Goal: Register for event/course

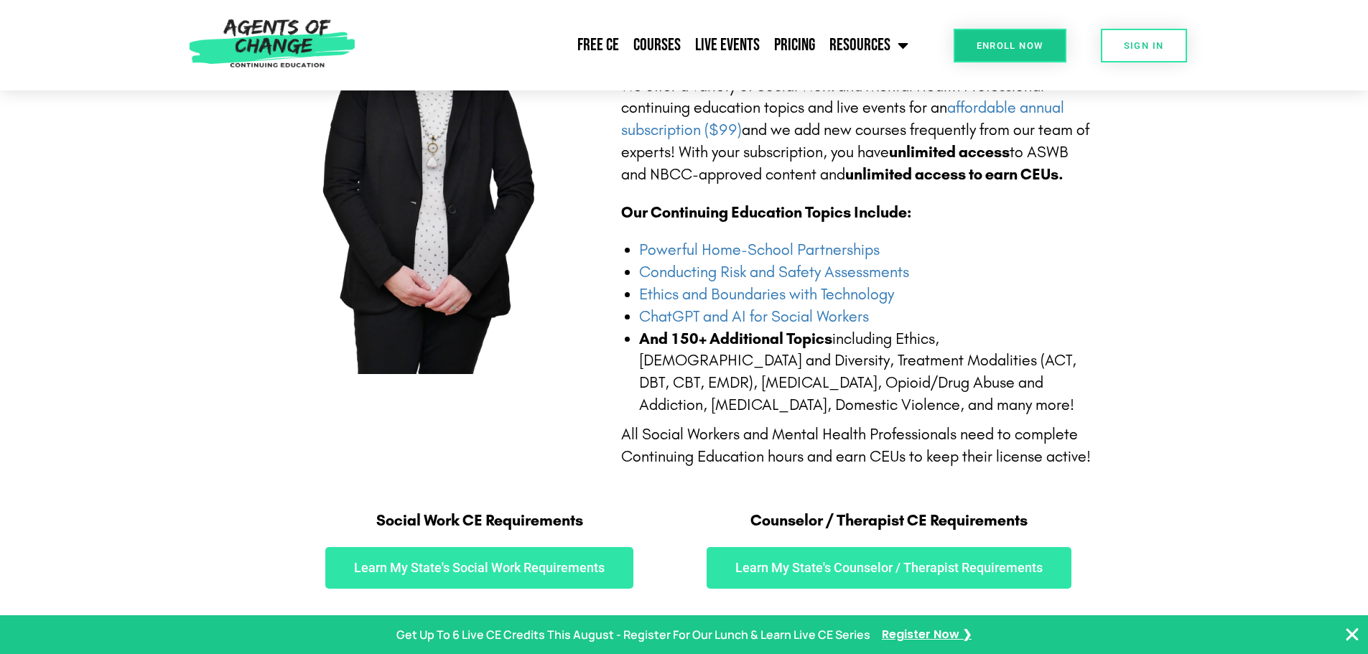
scroll to position [72, 0]
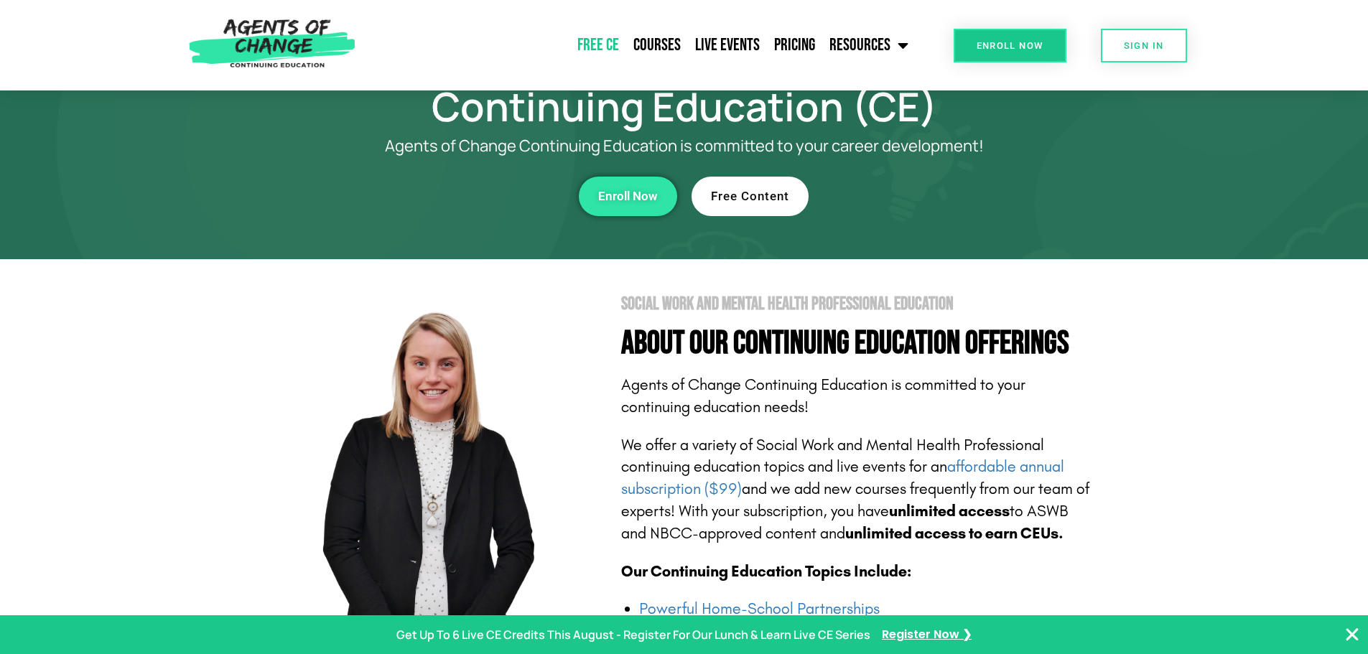
click at [589, 39] on link "Free CE" at bounding box center [598, 45] width 56 height 36
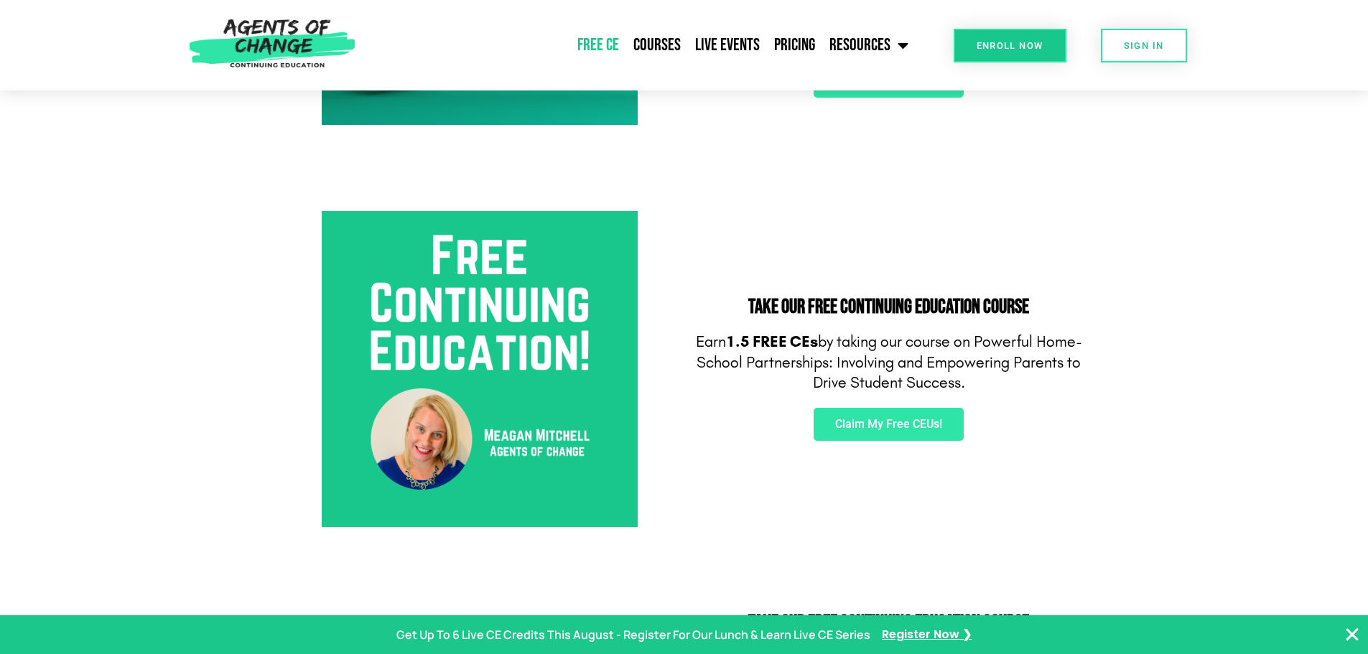
scroll to position [359, 0]
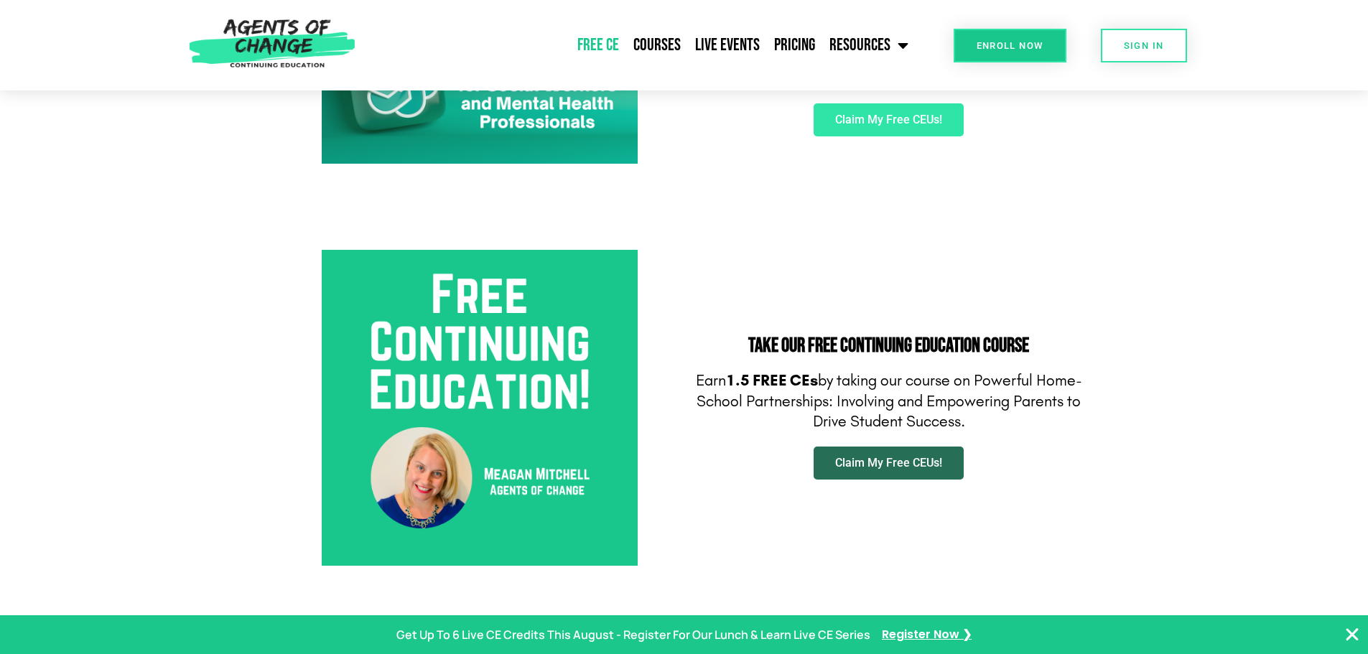
click at [918, 468] on span "Claim My Free CEUs!" at bounding box center [888, 462] width 107 height 11
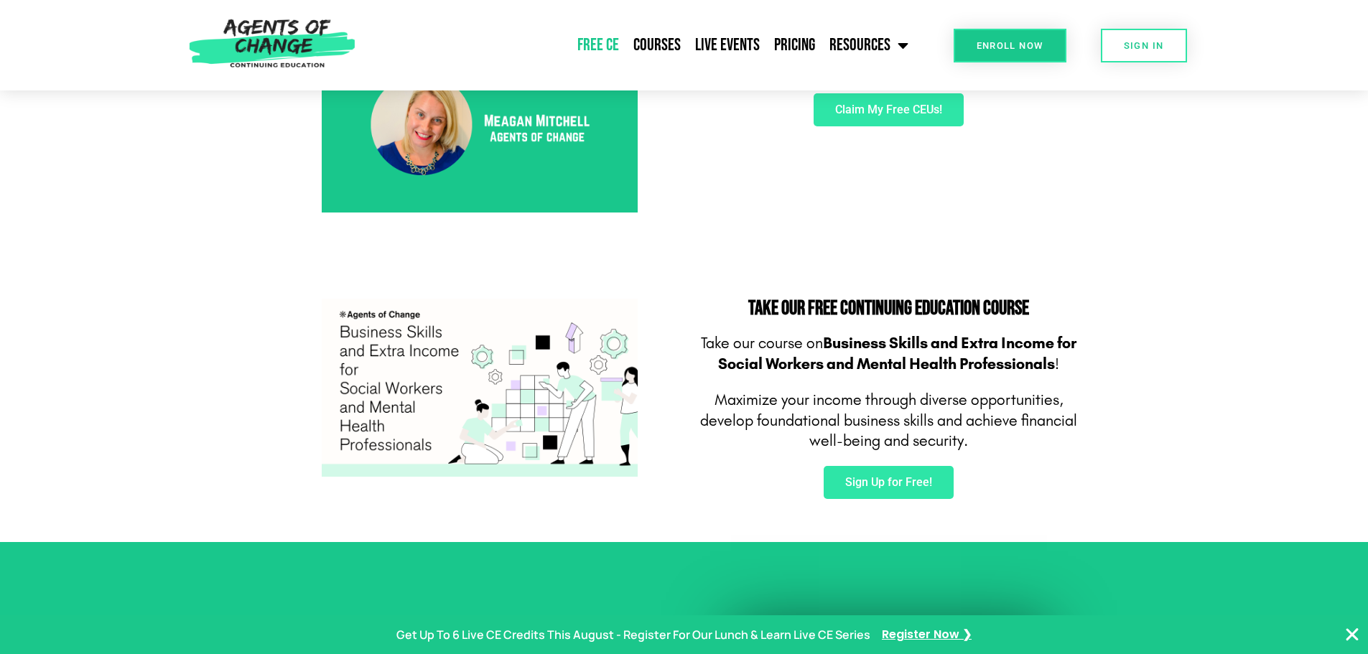
scroll to position [718, 0]
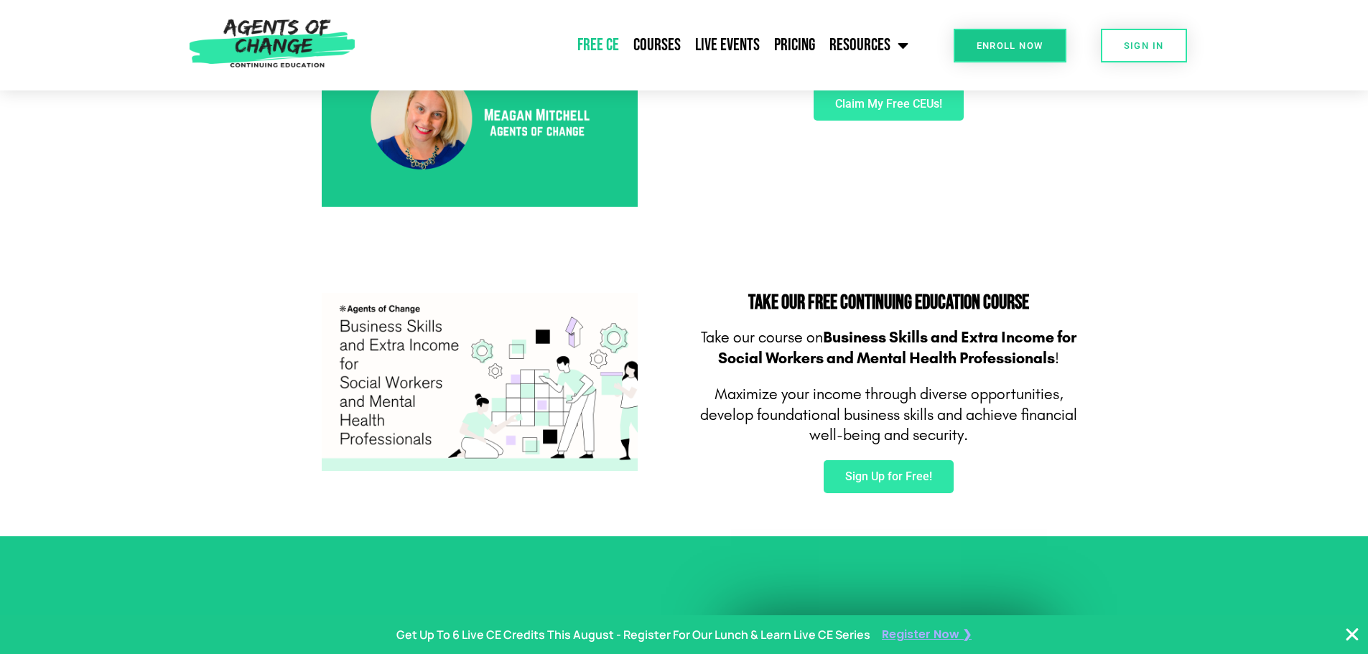
click at [929, 633] on span "Register Now ❯" at bounding box center [927, 635] width 90 height 21
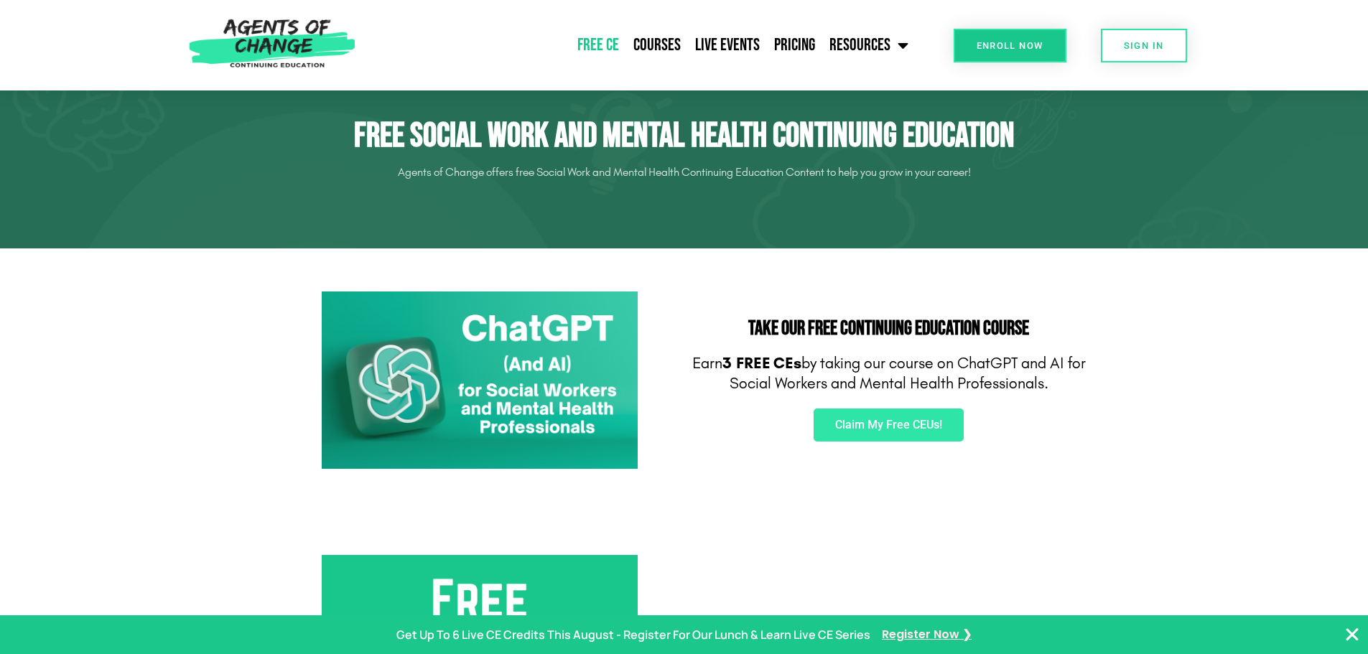
scroll to position [0, 0]
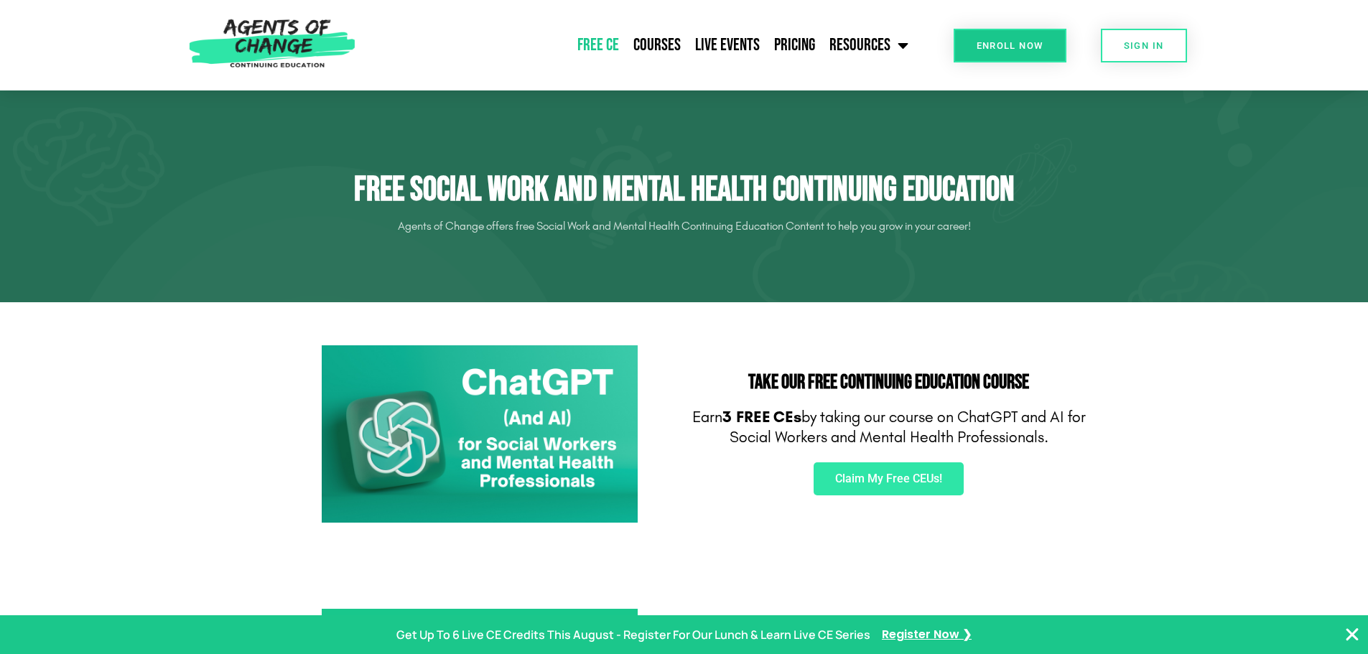
click at [549, 445] on img at bounding box center [480, 434] width 316 height 178
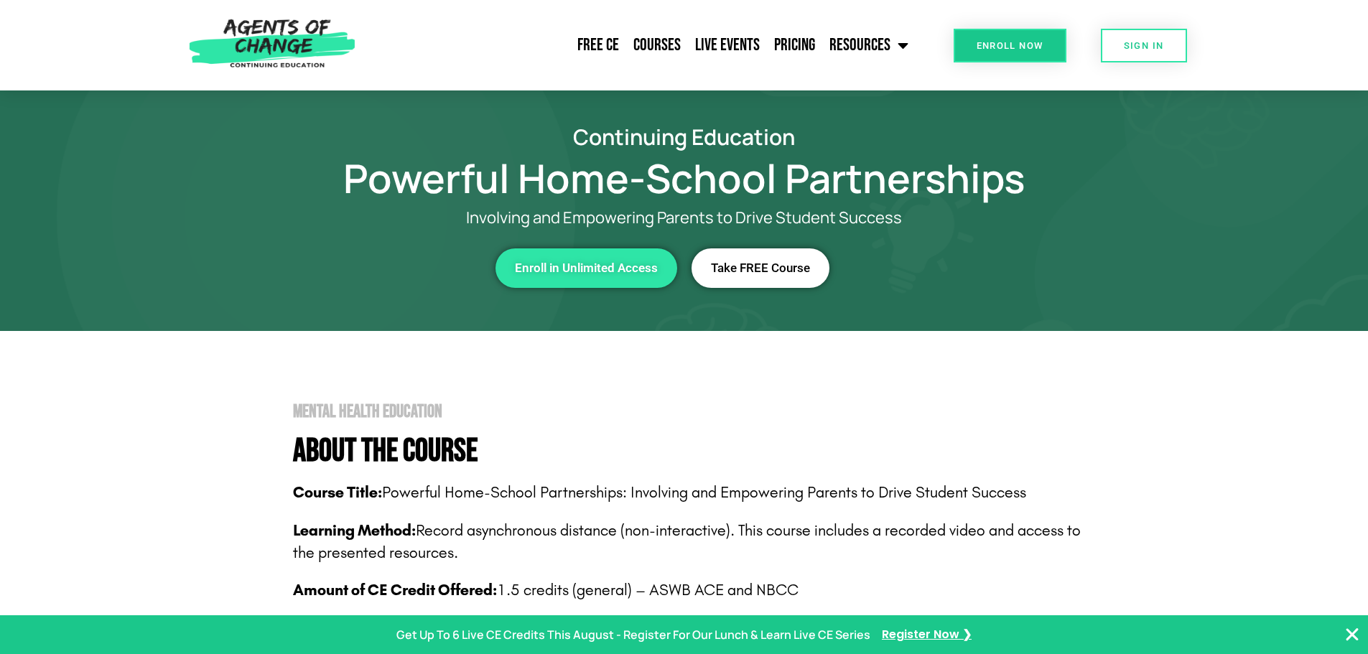
click at [762, 264] on span "Take FREE Course" at bounding box center [760, 268] width 99 height 12
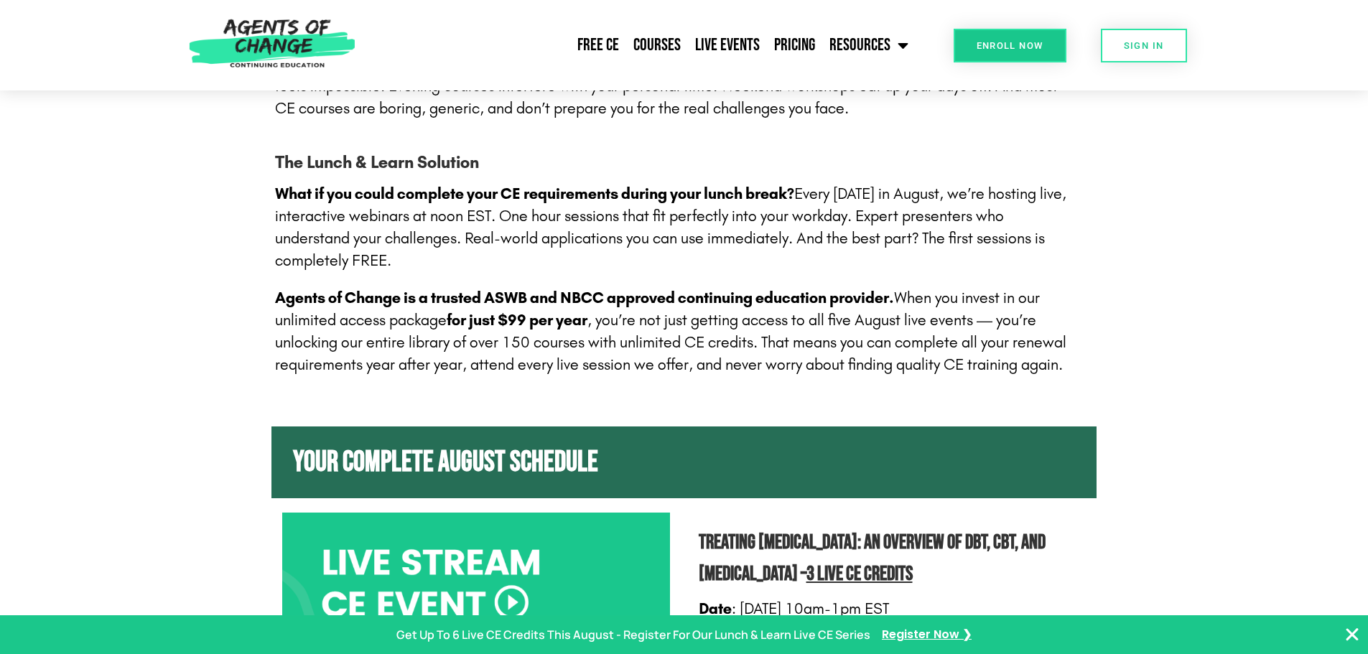
scroll to position [862, 0]
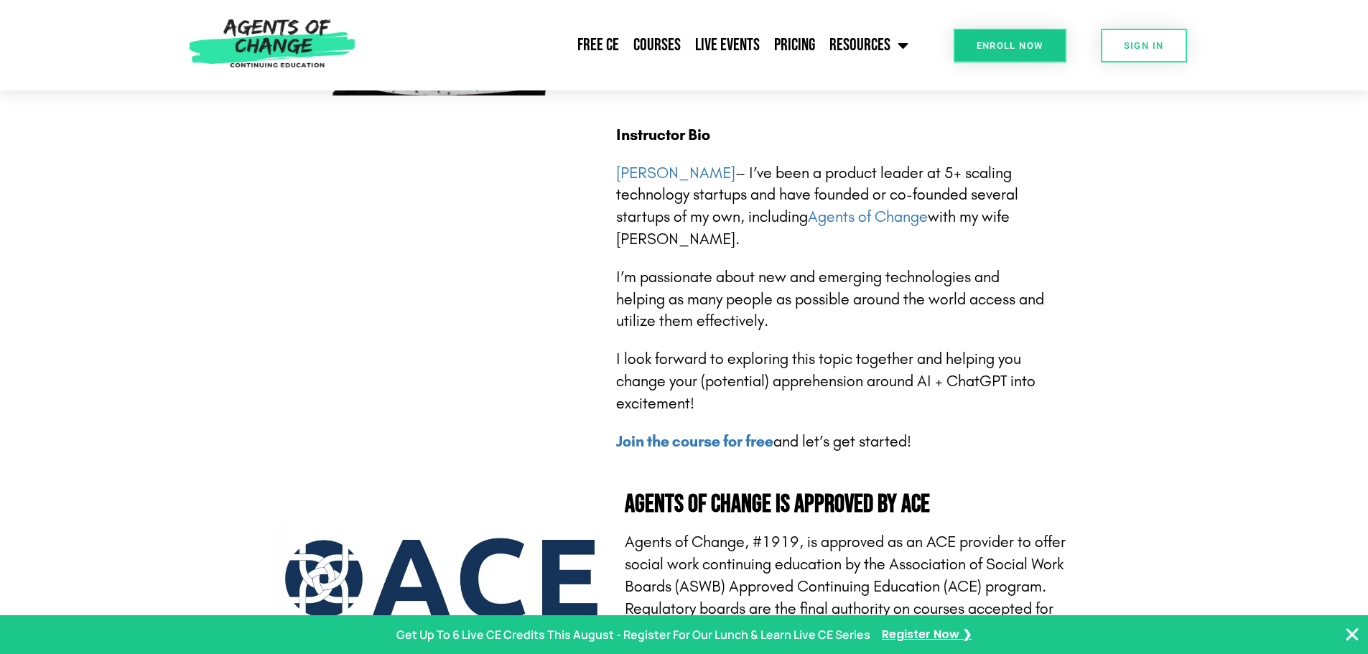
scroll to position [3447, 0]
